Goal: Task Accomplishment & Management: Use online tool/utility

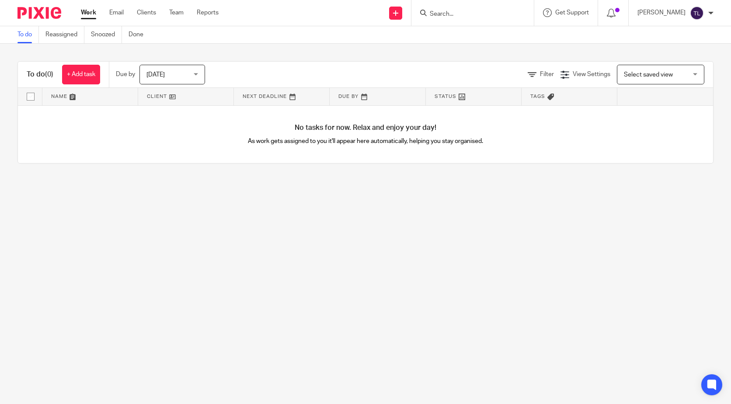
click at [454, 16] on input "Search" at bounding box center [468, 14] width 79 height 8
type input "x"
click at [458, 34] on link at bounding box center [481, 34] width 108 height 13
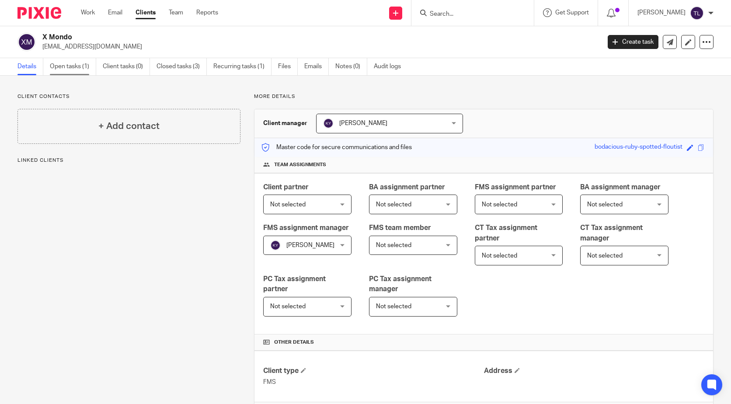
click at [72, 61] on link "Open tasks (1)" at bounding box center [73, 66] width 46 height 17
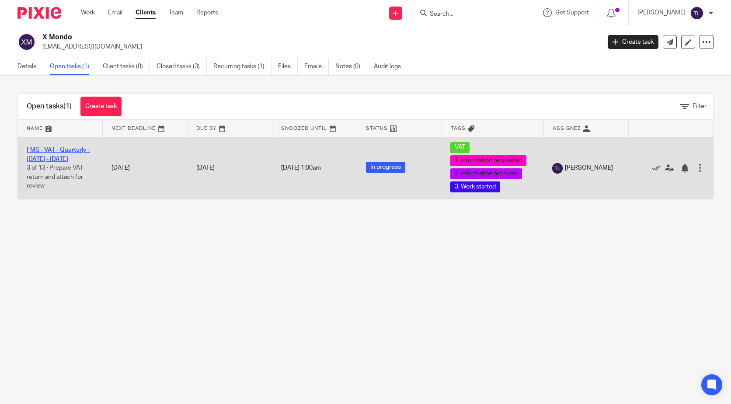
click at [64, 157] on link "FMS - VAT - Quarterly - [DATE] - [DATE]" at bounding box center [58, 154] width 63 height 15
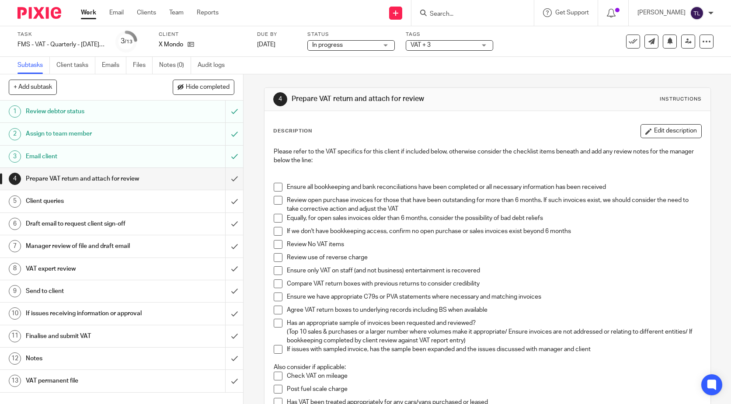
scroll to position [262, 0]
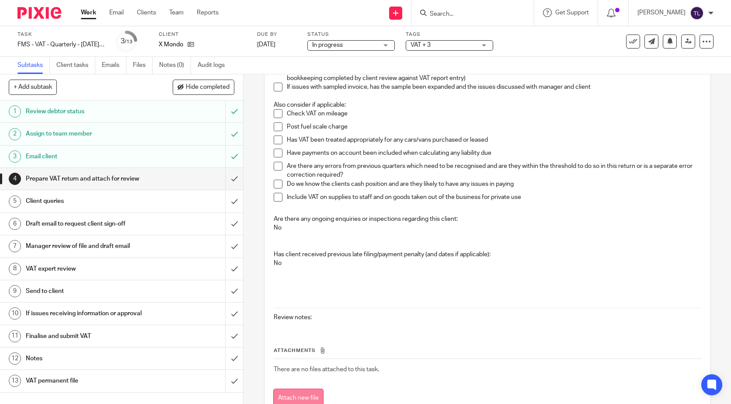
click at [296, 391] on button "Attach new file" at bounding box center [298, 399] width 50 height 20
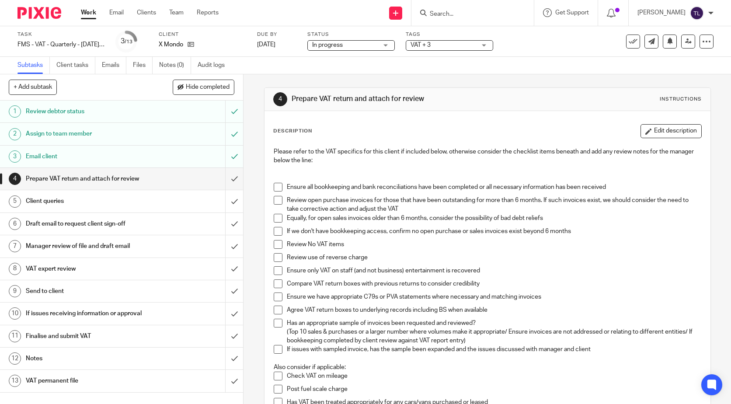
click at [274, 186] on span at bounding box center [278, 187] width 9 height 9
click at [278, 199] on span at bounding box center [278, 200] width 9 height 9
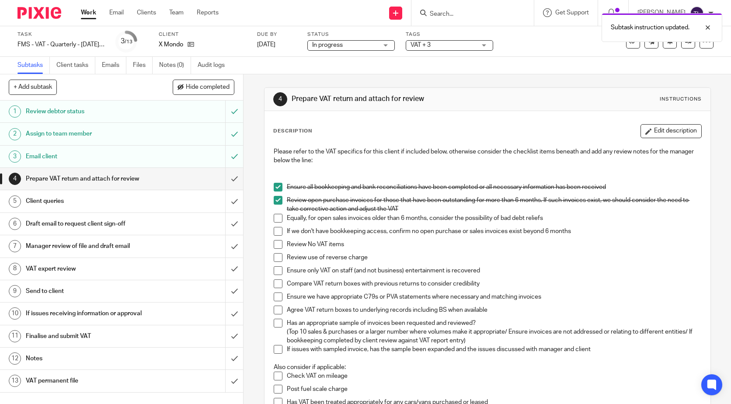
click at [278, 214] on span at bounding box center [278, 218] width 9 height 9
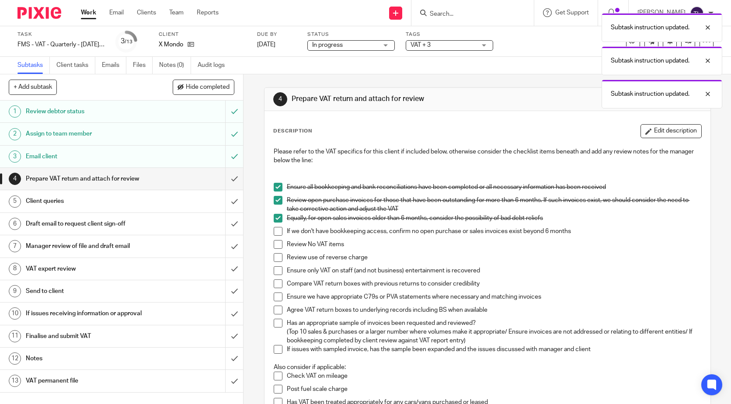
click at [275, 234] on span at bounding box center [278, 231] width 9 height 9
click at [275, 247] on span at bounding box center [278, 244] width 9 height 9
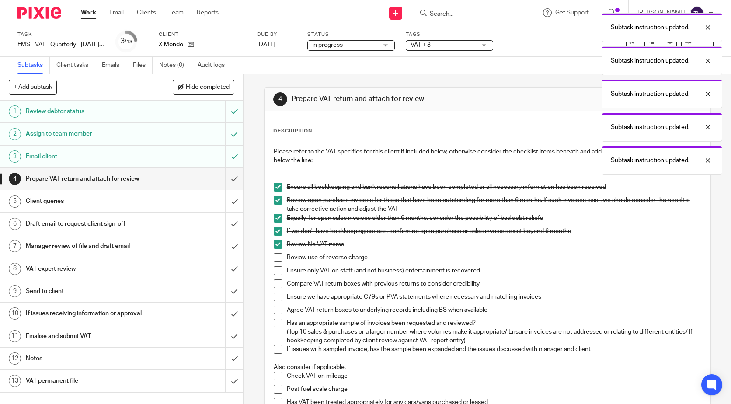
click at [274, 260] on span at bounding box center [278, 257] width 9 height 9
click at [274, 271] on span at bounding box center [278, 270] width 9 height 9
click at [275, 283] on span at bounding box center [278, 283] width 9 height 9
click at [276, 296] on span at bounding box center [278, 297] width 9 height 9
click at [274, 313] on span at bounding box center [278, 310] width 9 height 9
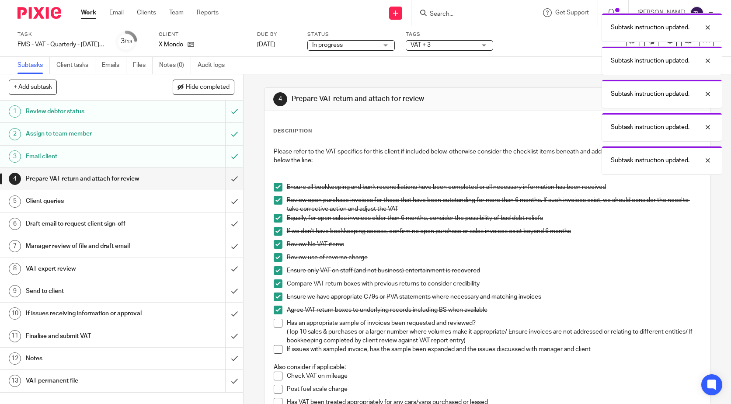
click at [276, 322] on span at bounding box center [278, 323] width 9 height 9
click at [274, 349] on span at bounding box center [278, 349] width 9 height 9
click at [222, 180] on input "submit" at bounding box center [121, 179] width 243 height 22
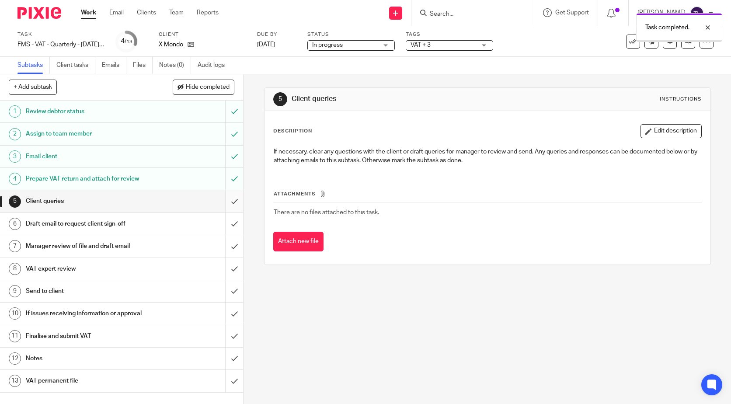
click at [228, 204] on input "submit" at bounding box center [121, 201] width 243 height 22
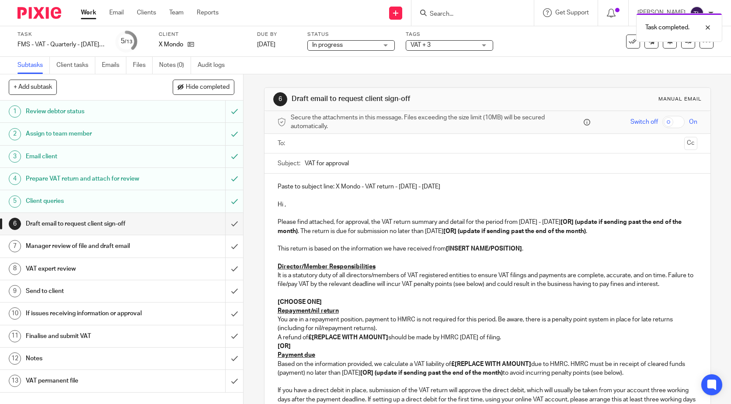
click at [283, 206] on p "Hi ," at bounding box center [488, 204] width 420 height 9
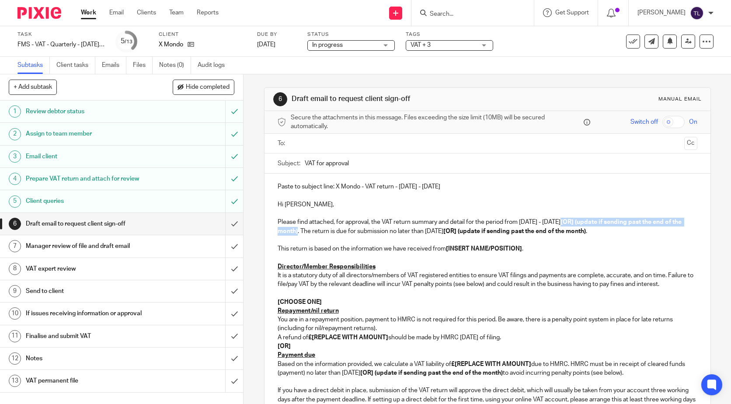
drag, startPoint x: 565, startPoint y: 222, endPoint x: 306, endPoint y: 232, distance: 259.5
click at [306, 232] on strong "[OR] (update if sending past the end of the month)" at bounding box center [480, 226] width 405 height 15
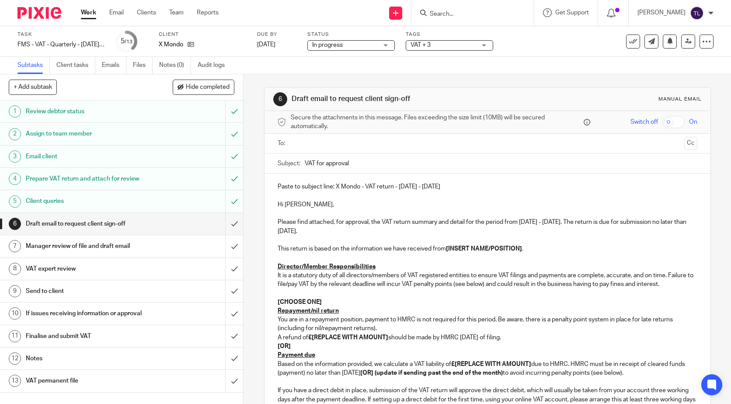
click at [523, 250] on p "This return is based on the information we have received from [INSERT NAME/POSI…" at bounding box center [488, 248] width 420 height 9
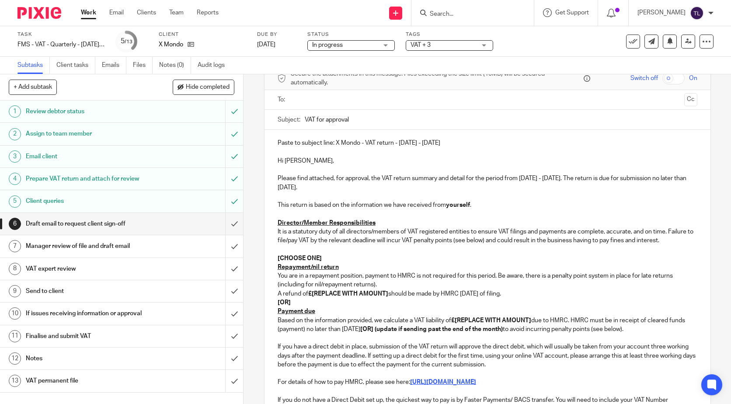
click at [393, 254] on p at bounding box center [488, 249] width 420 height 9
click at [415, 263] on p "[CHOOSE ONE]" at bounding box center [488, 258] width 420 height 9
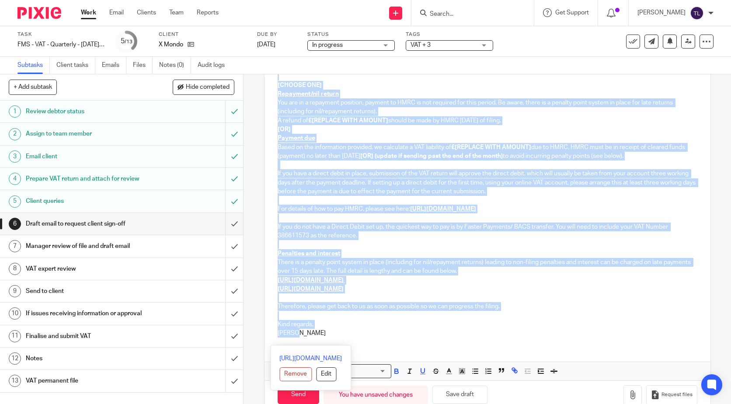
scroll to position [244, 0]
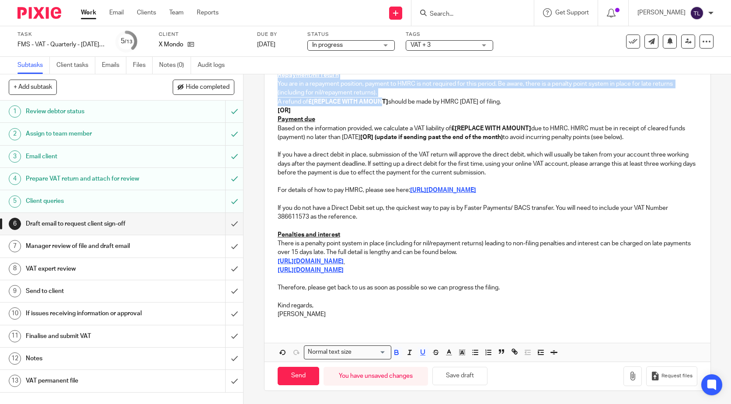
drag, startPoint x: 276, startPoint y: 220, endPoint x: 379, endPoint y: 102, distance: 156.2
click at [379, 102] on div "Paste to subject line: X Mondo - VAT return - May - July, 2025 Hi Nicole, Pleas…" at bounding box center [488, 131] width 446 height 387
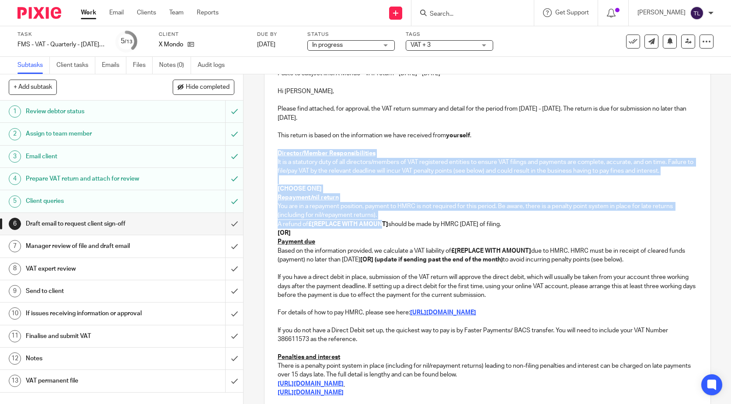
click at [359, 184] on p at bounding box center [488, 179] width 420 height 9
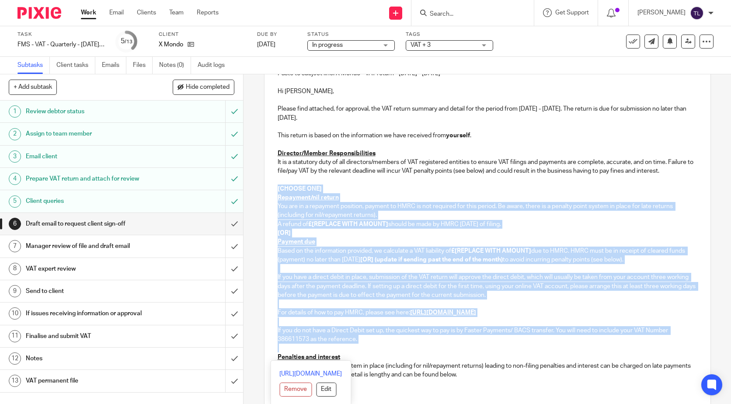
drag, startPoint x: 275, startPoint y: 197, endPoint x: 368, endPoint y: 353, distance: 181.8
click at [368, 353] on div "Paste to subject line: X Mondo - VAT return - May - July, 2025 Hi Nicole, Pleas…" at bounding box center [488, 253] width 446 height 387
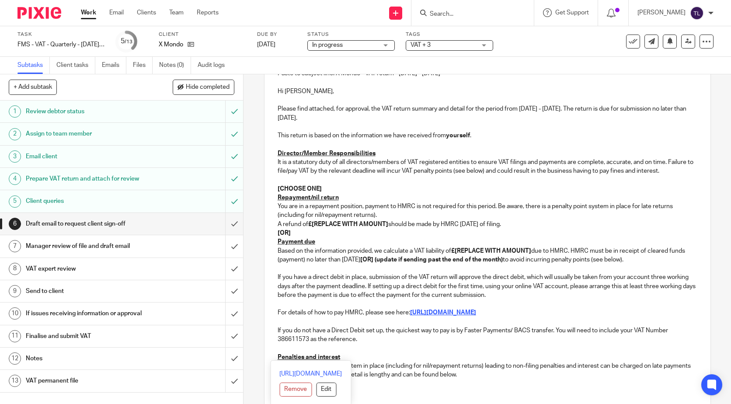
scroll to position [106, 0]
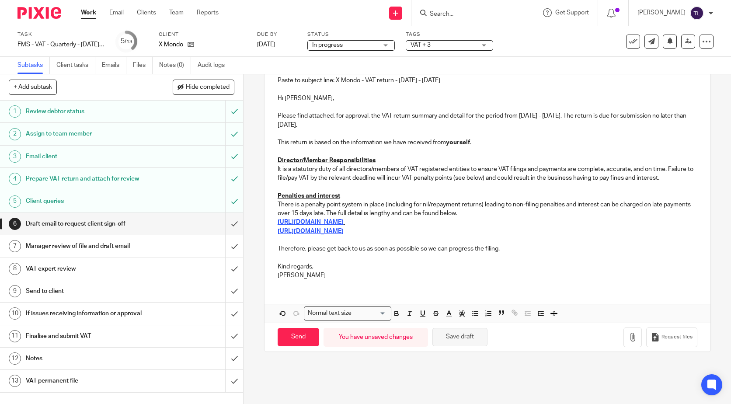
click at [458, 345] on button "Save draft" at bounding box center [460, 337] width 55 height 19
click at [224, 228] on input "submit" at bounding box center [121, 224] width 243 height 22
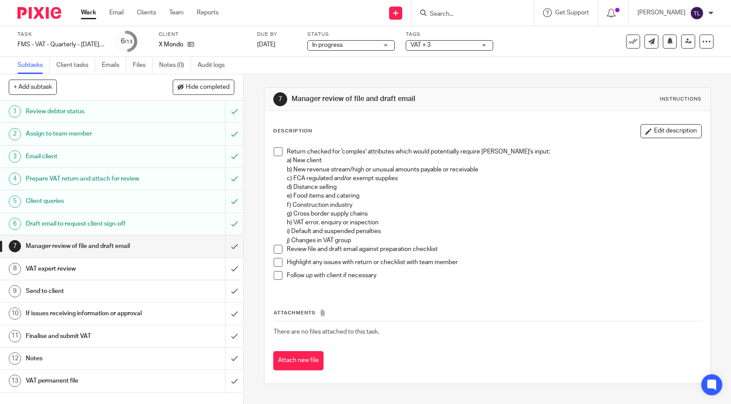
click at [257, 138] on div "7 Manager review of file and draft email Instructions Description Edit descript…" at bounding box center [488, 239] width 488 height 330
